Goal: Task Accomplishment & Management: Manage account settings

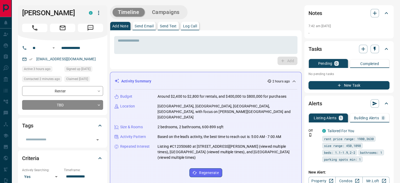
click at [164, 26] on p "Send Text" at bounding box center [168, 26] width 17 height 4
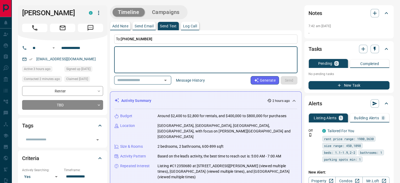
click at [154, 52] on textarea at bounding box center [206, 60] width 176 height 22
paste textarea "**********"
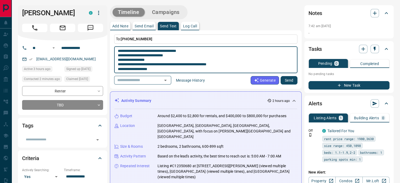
scroll to position [4, 0]
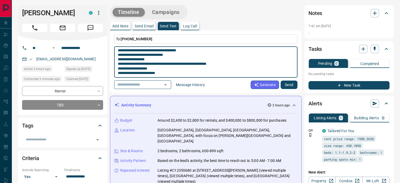
click at [169, 70] on textarea "**********" at bounding box center [206, 62] width 176 height 27
type textarea "**********"
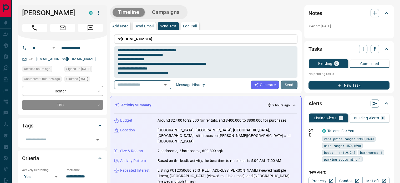
click at [292, 84] on button "Send" at bounding box center [289, 84] width 17 height 8
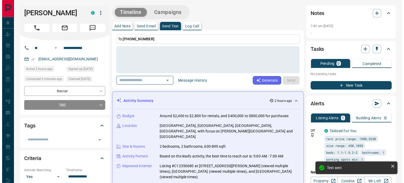
scroll to position [0, 0]
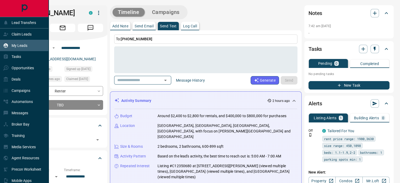
click at [12, 43] on div "My Leads" at bounding box center [15, 45] width 24 height 9
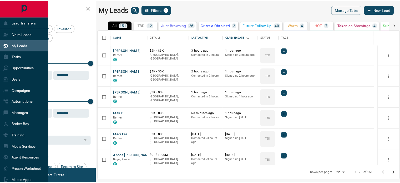
scroll to position [132, 301]
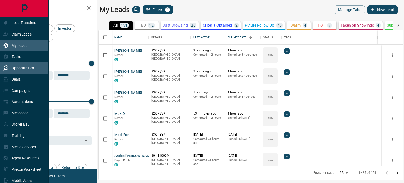
click at [12, 65] on div "Opportunities" at bounding box center [18, 68] width 31 height 9
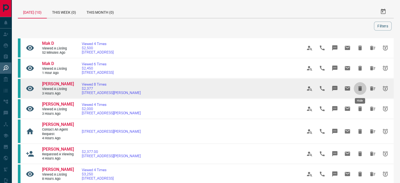
click at [359, 89] on icon "Hide" at bounding box center [360, 88] width 4 height 5
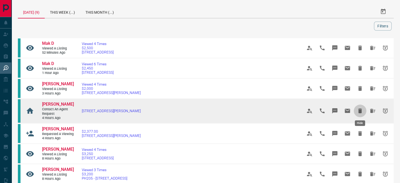
click at [359, 110] on icon "Hide" at bounding box center [360, 110] width 4 height 5
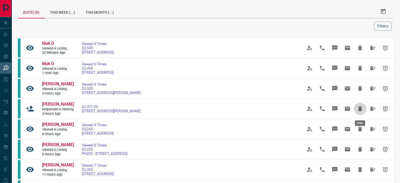
click at [359, 110] on icon "Hide" at bounding box center [360, 108] width 4 height 5
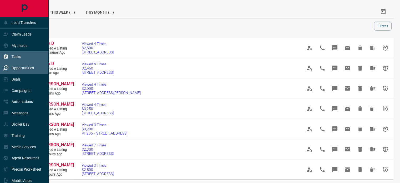
click at [12, 58] on p "Tasks" at bounding box center [16, 56] width 9 height 4
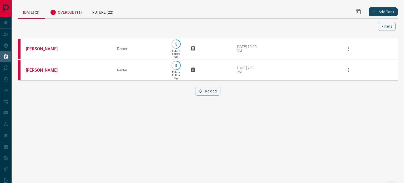
click at [74, 13] on div "Overdue (11)" at bounding box center [66, 11] width 42 height 13
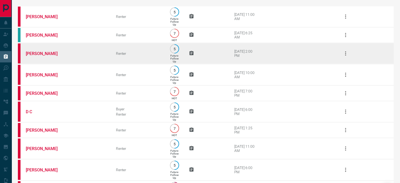
scroll to position [95, 0]
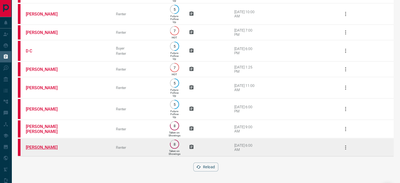
click at [50, 146] on link "[PERSON_NAME]" at bounding box center [45, 147] width 39 height 5
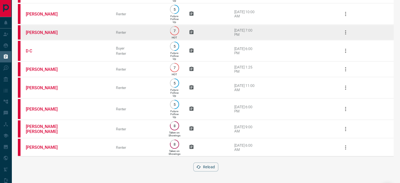
scroll to position [0, 0]
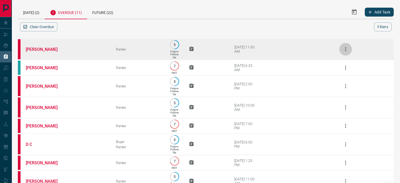
click at [347, 49] on icon "button" at bounding box center [345, 49] width 6 height 6
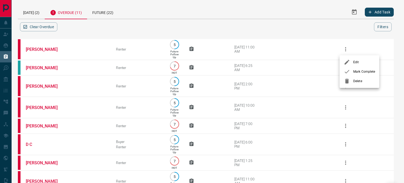
click at [353, 70] on div at bounding box center [348, 71] width 9 height 6
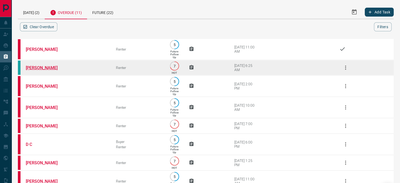
click at [47, 68] on link "[PERSON_NAME]" at bounding box center [45, 67] width 39 height 5
click at [344, 65] on icon "button" at bounding box center [345, 67] width 6 height 6
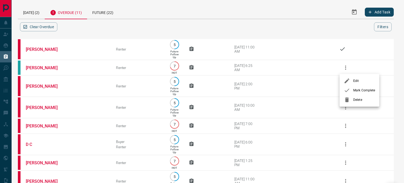
click at [346, 88] on icon at bounding box center [347, 90] width 6 height 6
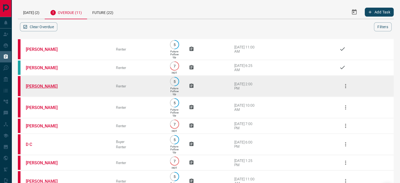
click at [38, 85] on link "[PERSON_NAME]" at bounding box center [45, 86] width 39 height 5
click at [345, 85] on icon "button" at bounding box center [345, 86] width 6 height 6
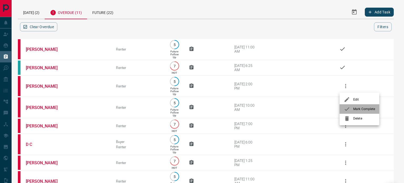
click at [353, 108] on div at bounding box center [348, 109] width 9 height 6
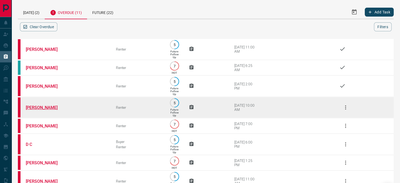
click at [37, 108] on link "[PERSON_NAME]" at bounding box center [45, 107] width 39 height 5
click at [345, 107] on icon "button" at bounding box center [345, 107] width 6 height 6
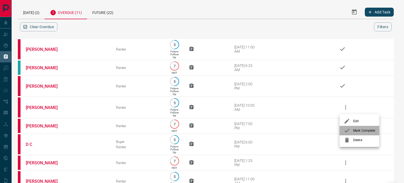
click at [356, 128] on span "Mark Complete" at bounding box center [364, 130] width 22 height 5
